Goal: Information Seeking & Learning: Learn about a topic

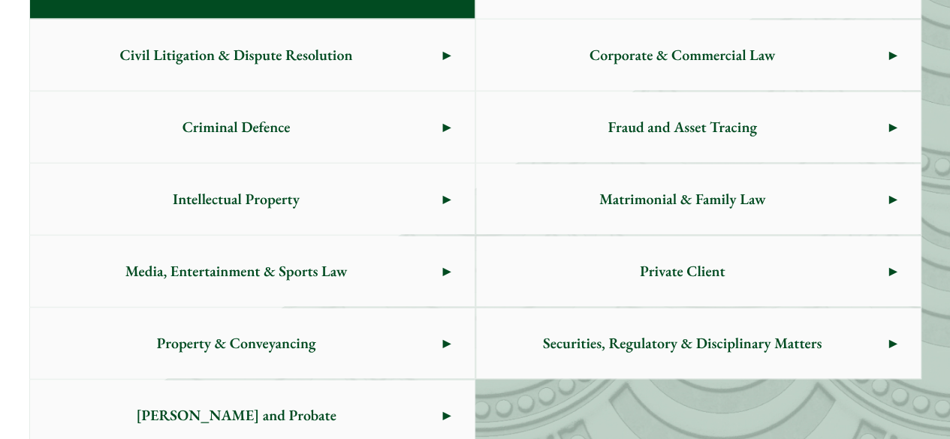
scroll to position [976, 0]
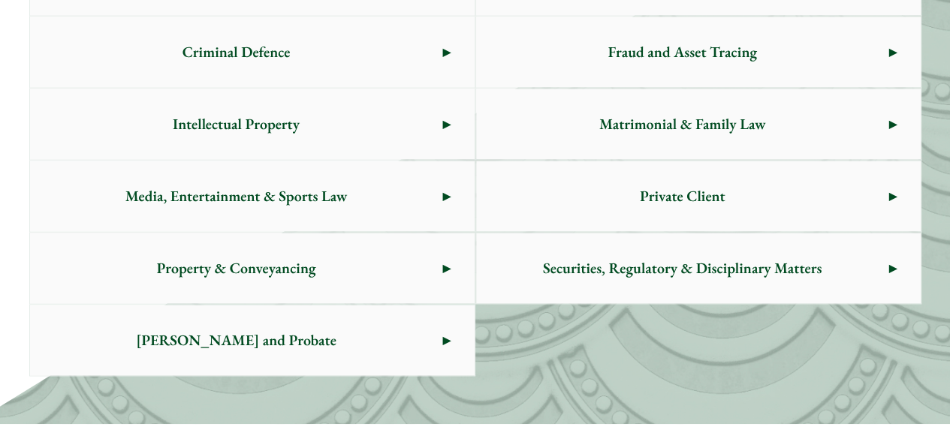
click at [437, 333] on link "[PERSON_NAME] and Probate" at bounding box center [252, 340] width 444 height 71
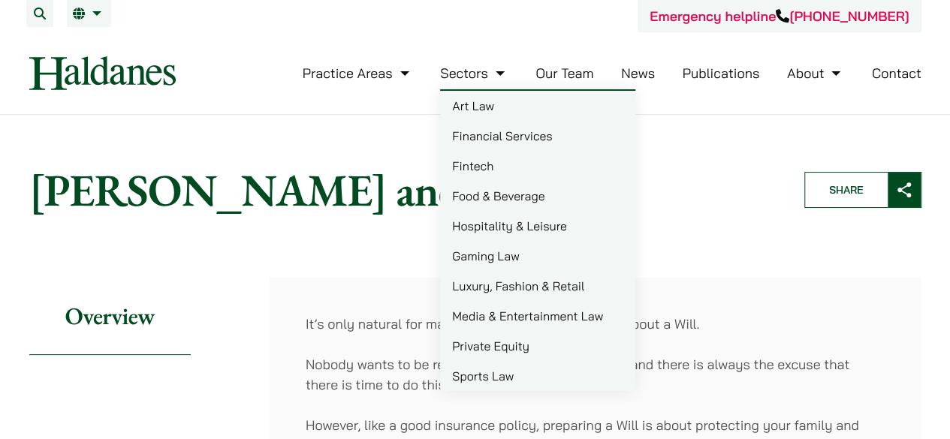
click at [497, 74] on link "Sectors" at bounding box center [474, 73] width 68 height 17
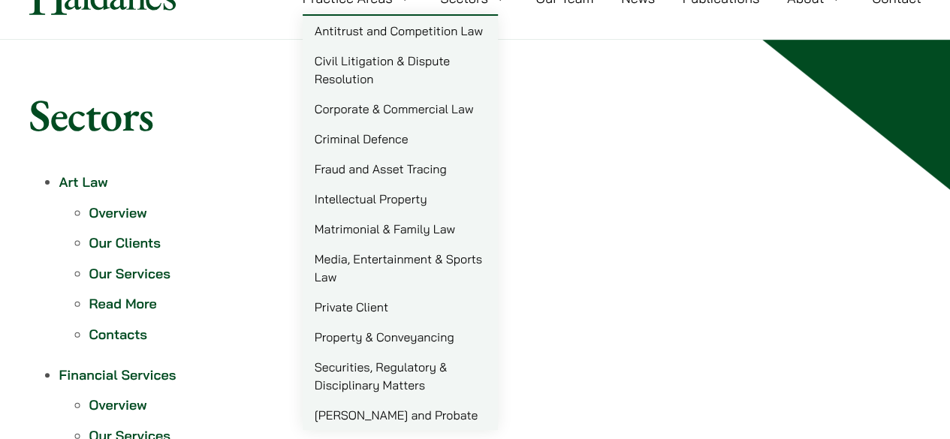
scroll to position [225, 0]
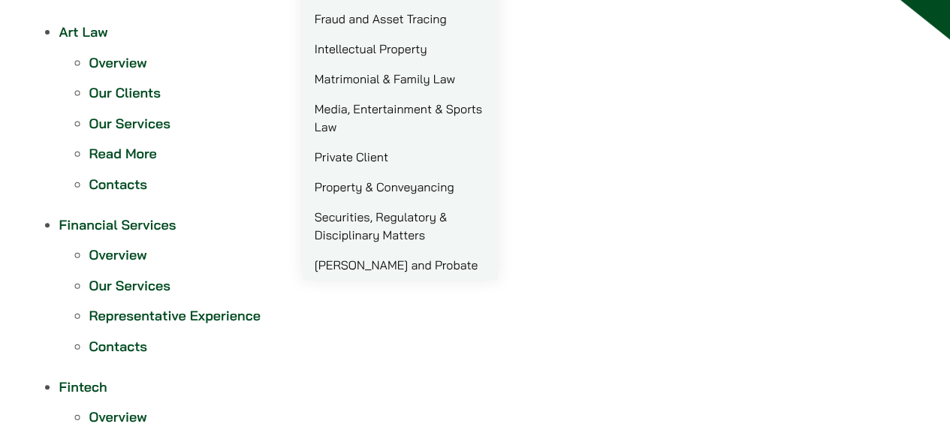
drag, startPoint x: 396, startPoint y: 268, endPoint x: 428, endPoint y: 268, distance: 32.3
click at [396, 267] on link "[PERSON_NAME] and Probate" at bounding box center [400, 265] width 195 height 30
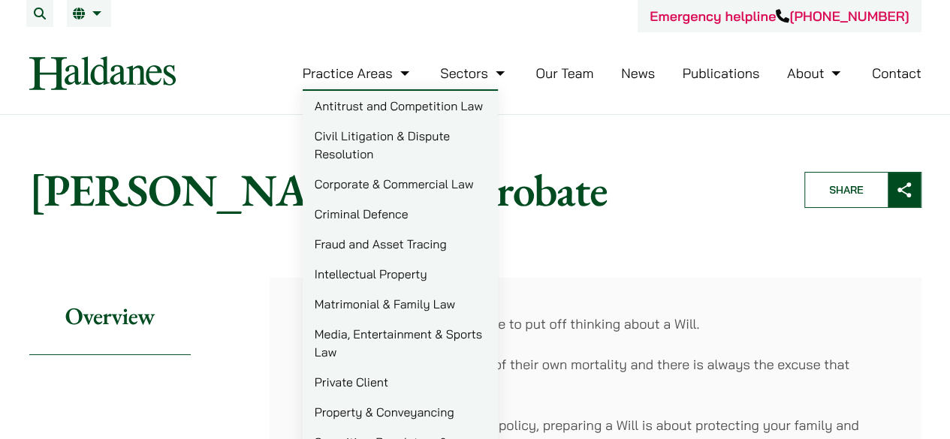
click at [384, 216] on link "Criminal Defence" at bounding box center [400, 214] width 195 height 30
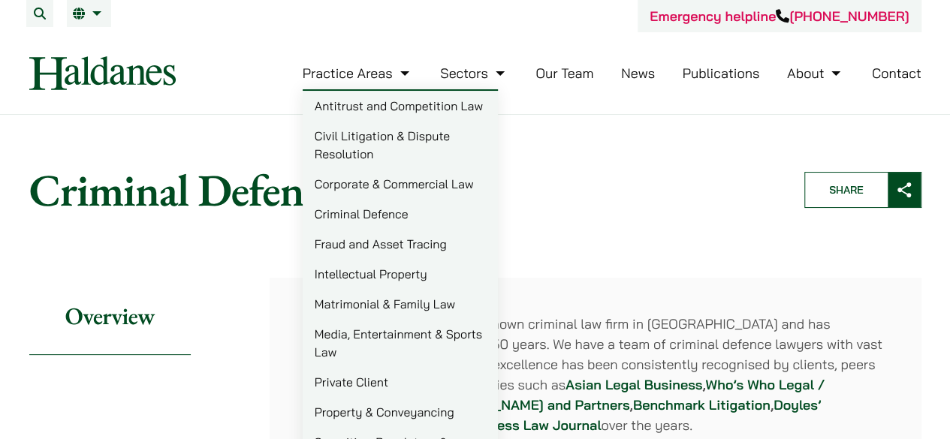
click at [415, 179] on link "Corporate & Commercial Law" at bounding box center [400, 184] width 195 height 30
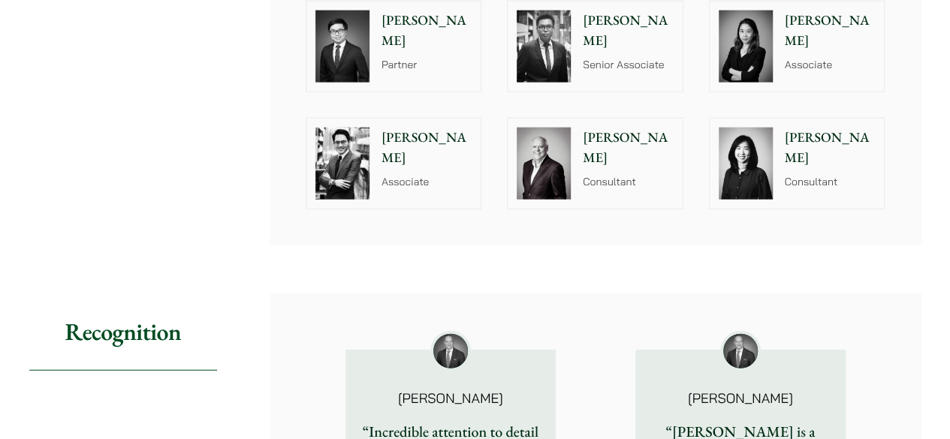
scroll to position [1576, 0]
